Goal: Navigation & Orientation: Find specific page/section

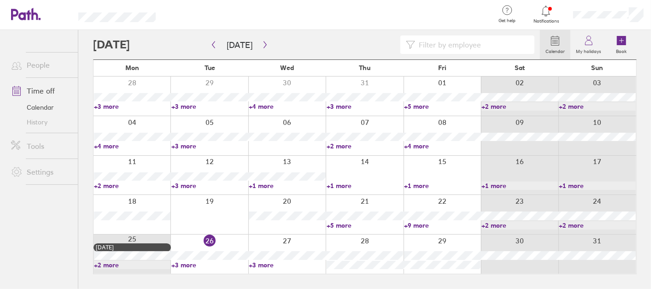
click at [193, 264] on link "+3 more" at bounding box center [209, 265] width 76 height 8
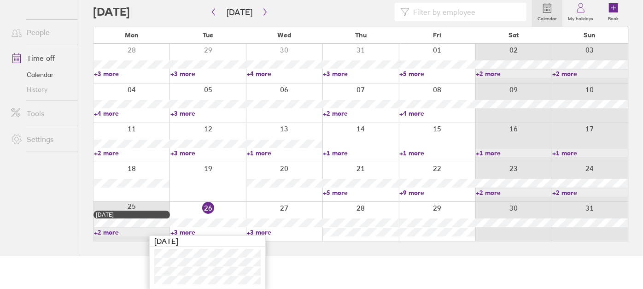
click at [189, 229] on link "+3 more" at bounding box center [208, 232] width 76 height 8
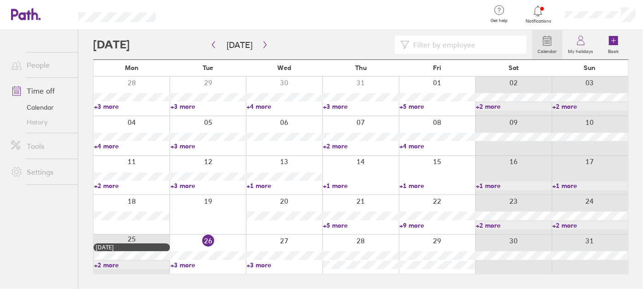
scroll to position [0, 0]
click at [263, 266] on link "+3 more" at bounding box center [287, 265] width 76 height 8
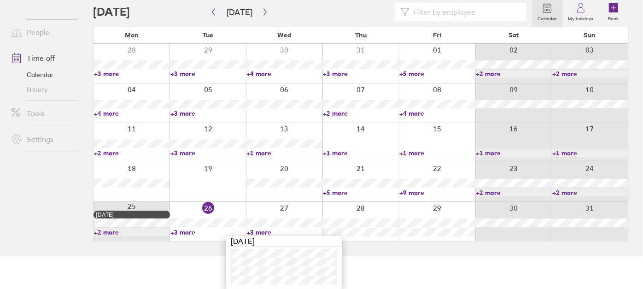
click at [255, 231] on link "+3 more" at bounding box center [285, 232] width 76 height 8
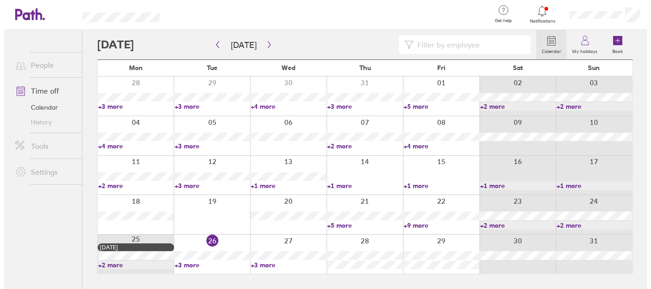
scroll to position [0, 0]
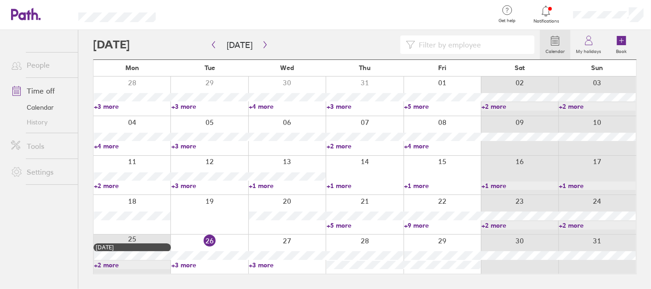
click at [541, 18] on span "Notifications" at bounding box center [546, 21] width 30 height 6
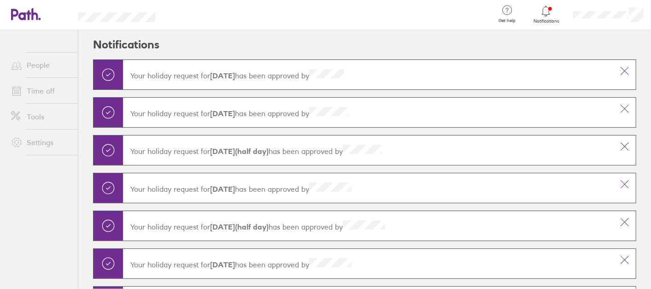
click at [29, 63] on link "People" at bounding box center [41, 65] width 74 height 18
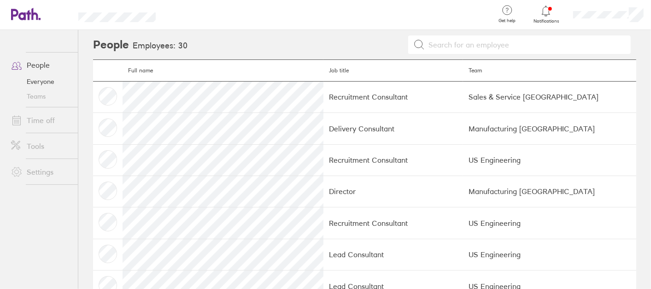
click at [14, 15] on icon at bounding box center [21, 14] width 20 height 11
